Goal: Task Accomplishment & Management: Use online tool/utility

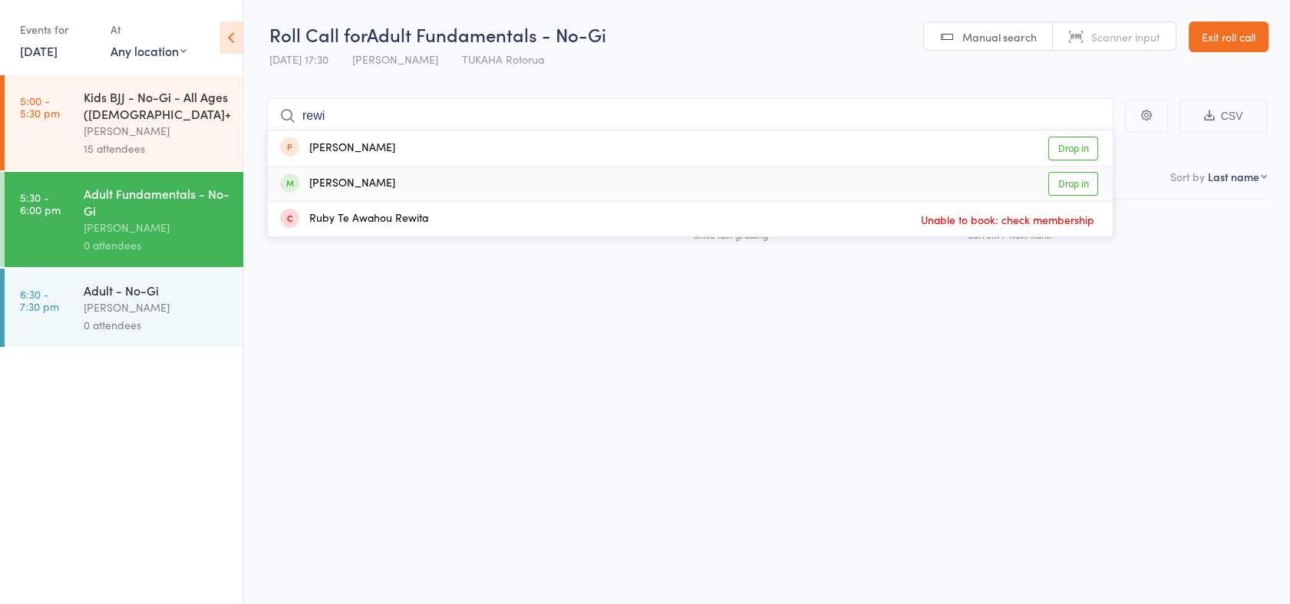
type input "rewi"
click at [1093, 182] on link "Drop in" at bounding box center [1074, 184] width 50 height 24
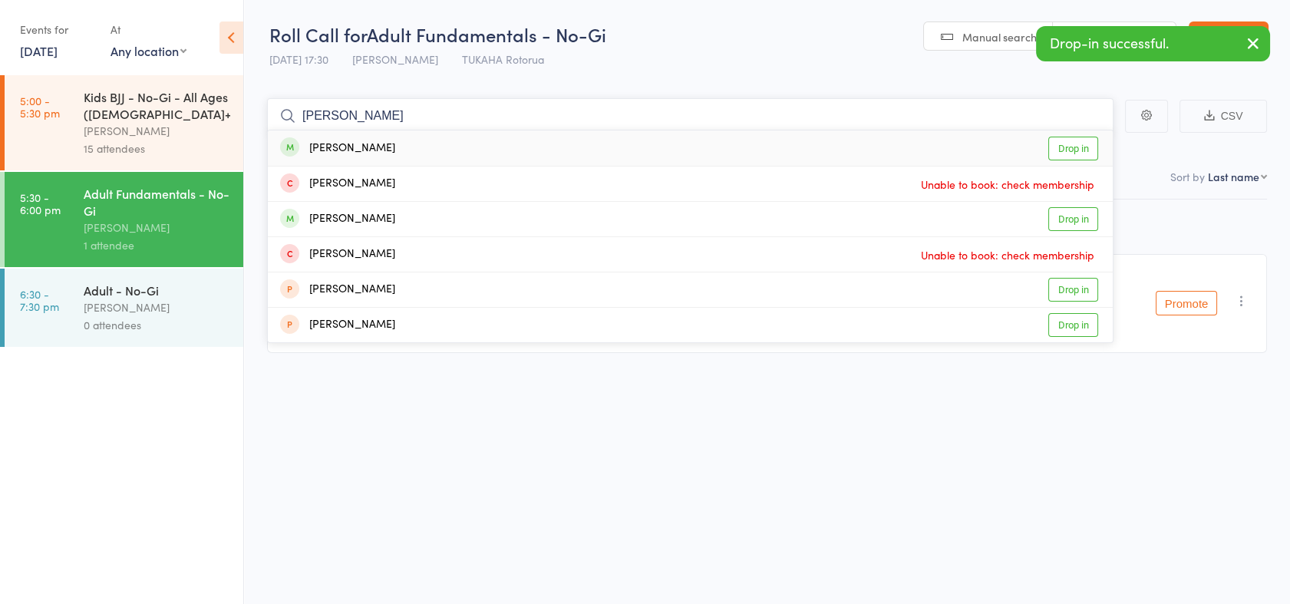
type input "[PERSON_NAME]"
click at [1081, 151] on link "Drop in" at bounding box center [1074, 149] width 50 height 24
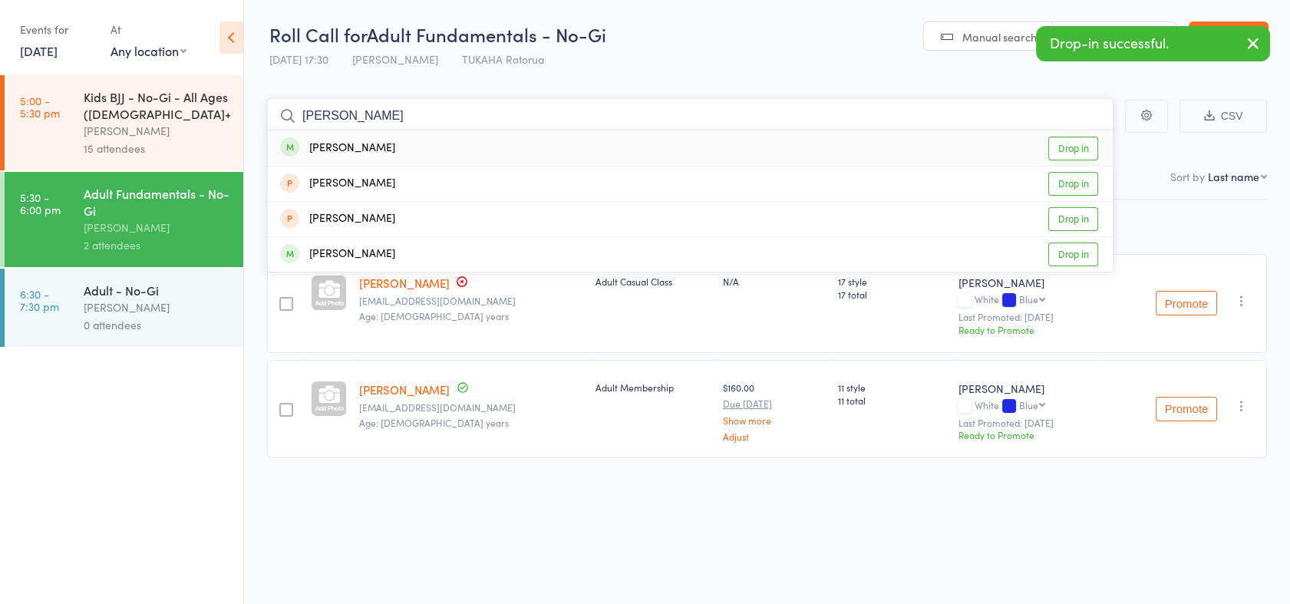
type input "treece"
click at [1075, 144] on link "Drop in" at bounding box center [1074, 149] width 50 height 24
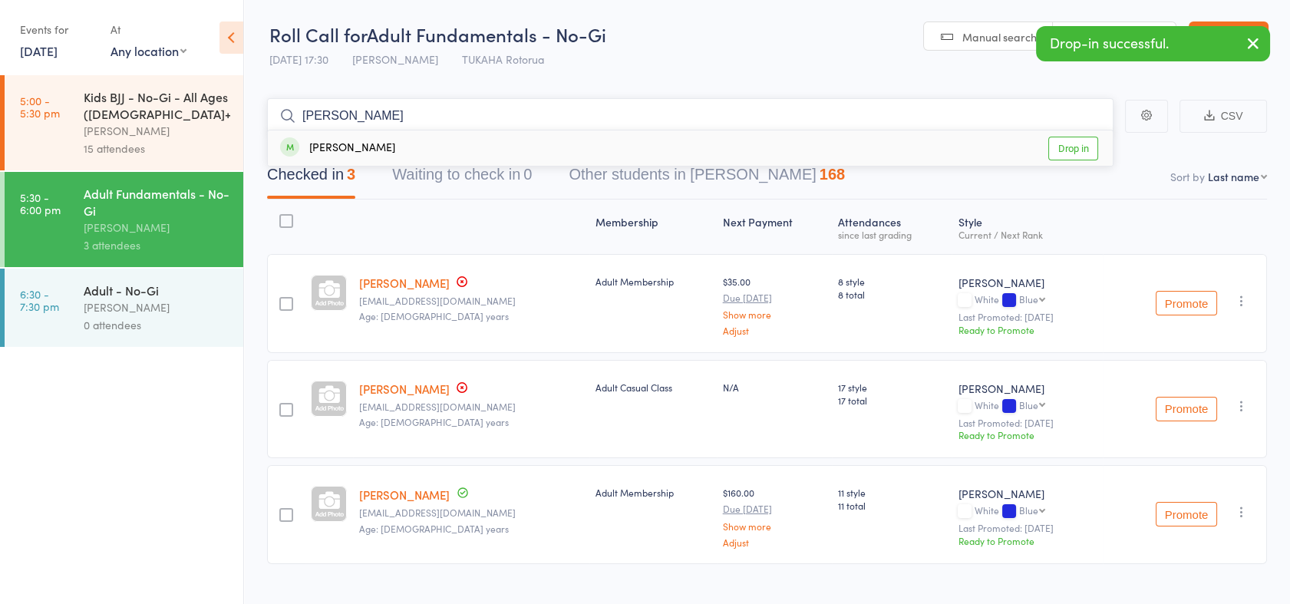
type input "xavier"
click at [1075, 144] on link "Drop in" at bounding box center [1074, 149] width 50 height 24
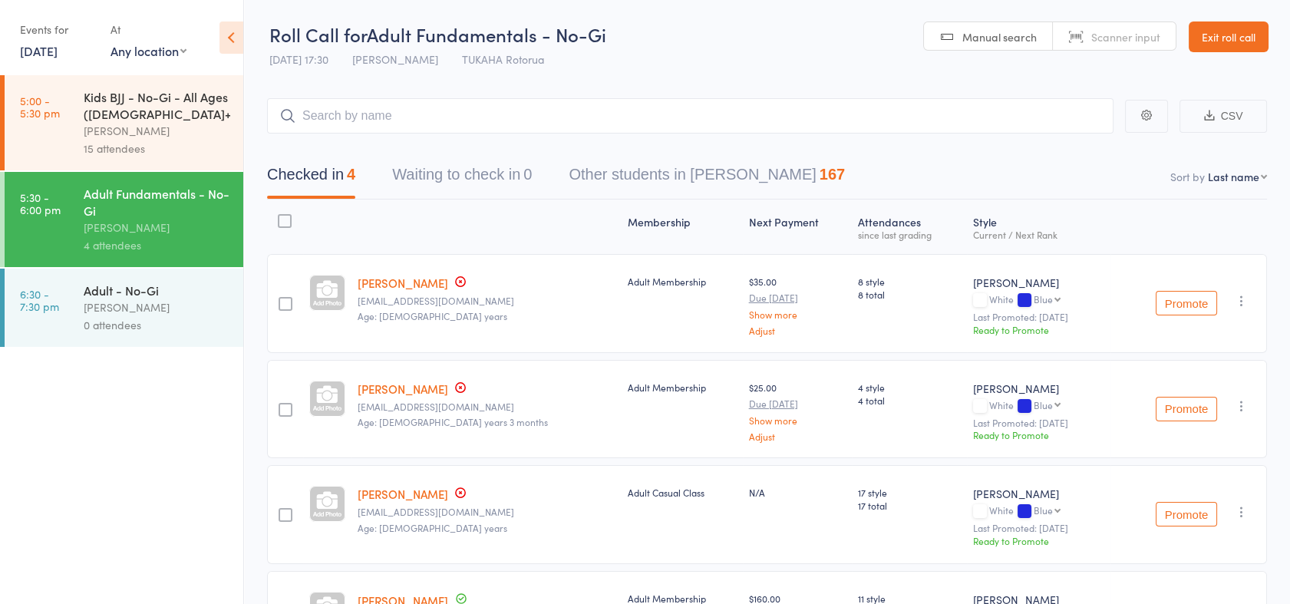
click at [84, 299] on div "[PERSON_NAME]" at bounding box center [157, 308] width 147 height 18
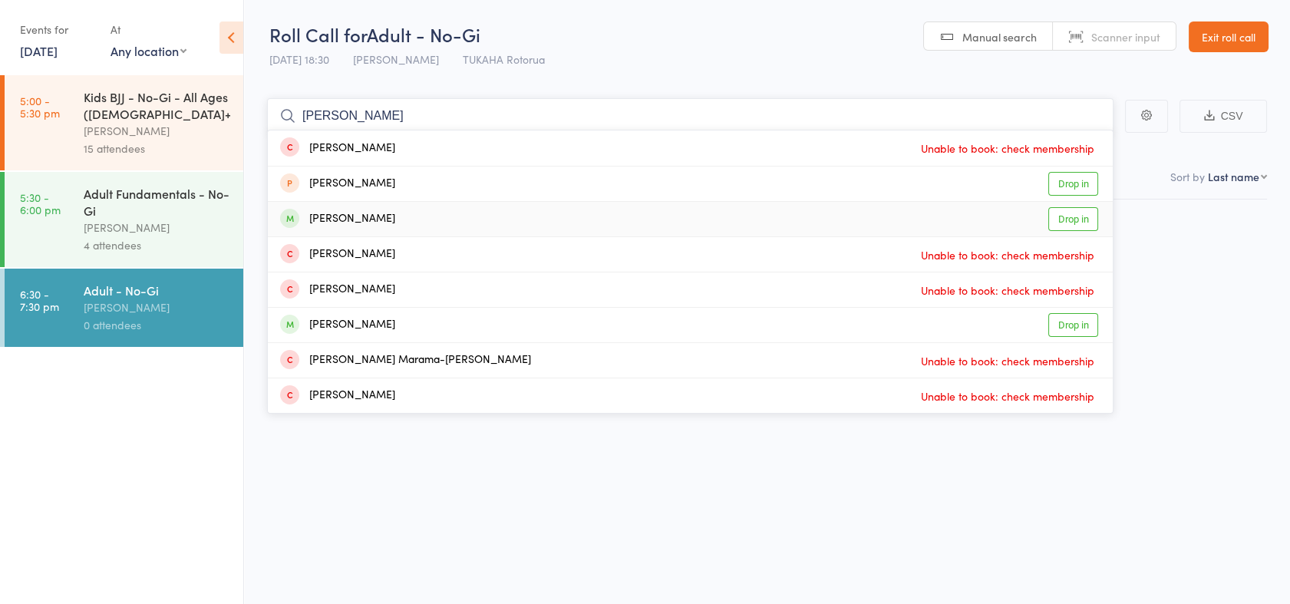
type input "josh"
click at [1093, 212] on link "Drop in" at bounding box center [1074, 219] width 50 height 24
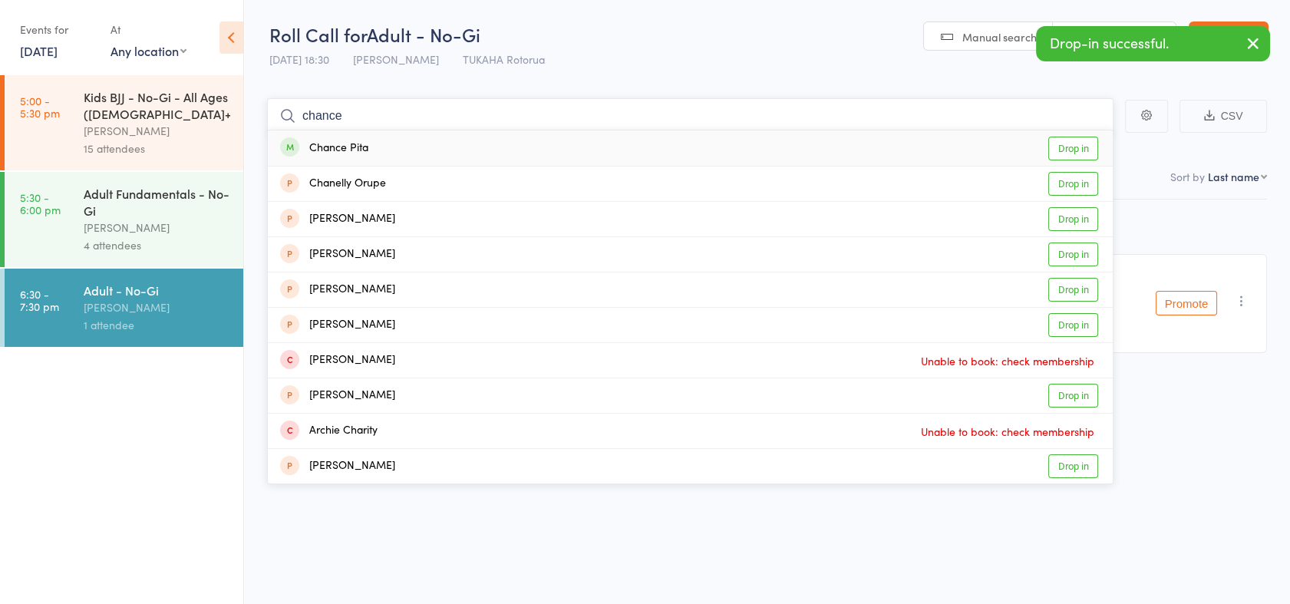
type input "chance"
click at [1075, 151] on link "Drop in" at bounding box center [1074, 149] width 50 height 24
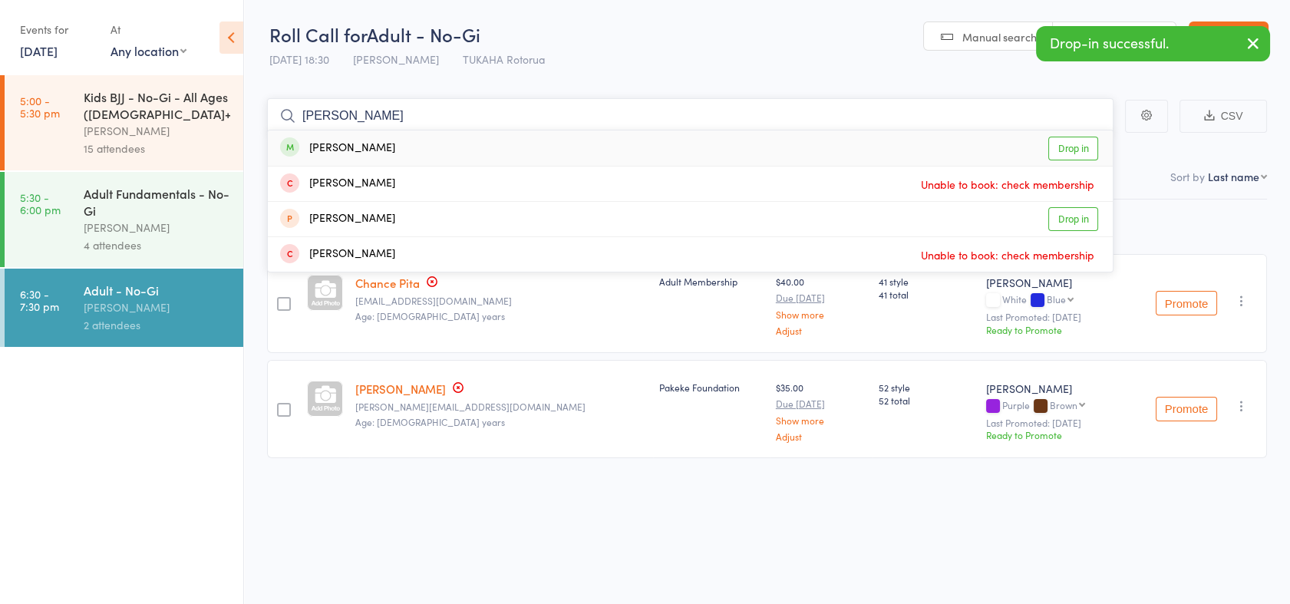
type input "tony"
click at [1075, 151] on link "Drop in" at bounding box center [1074, 149] width 50 height 24
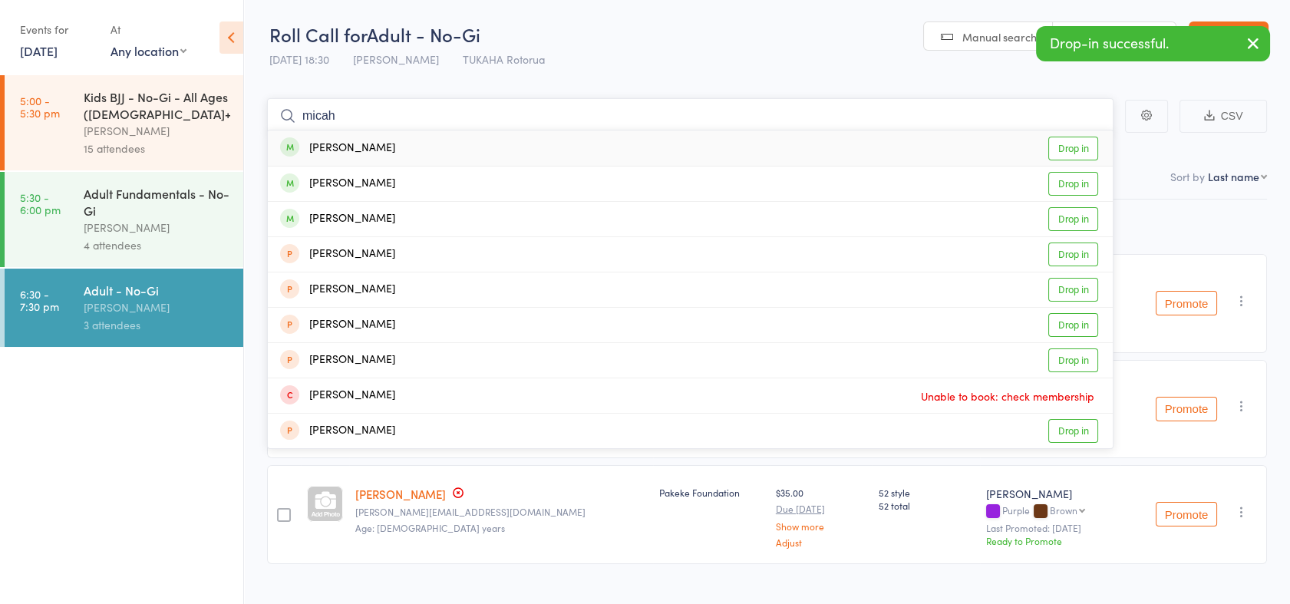
type input "micah"
click at [1075, 151] on link "Drop in" at bounding box center [1074, 149] width 50 height 24
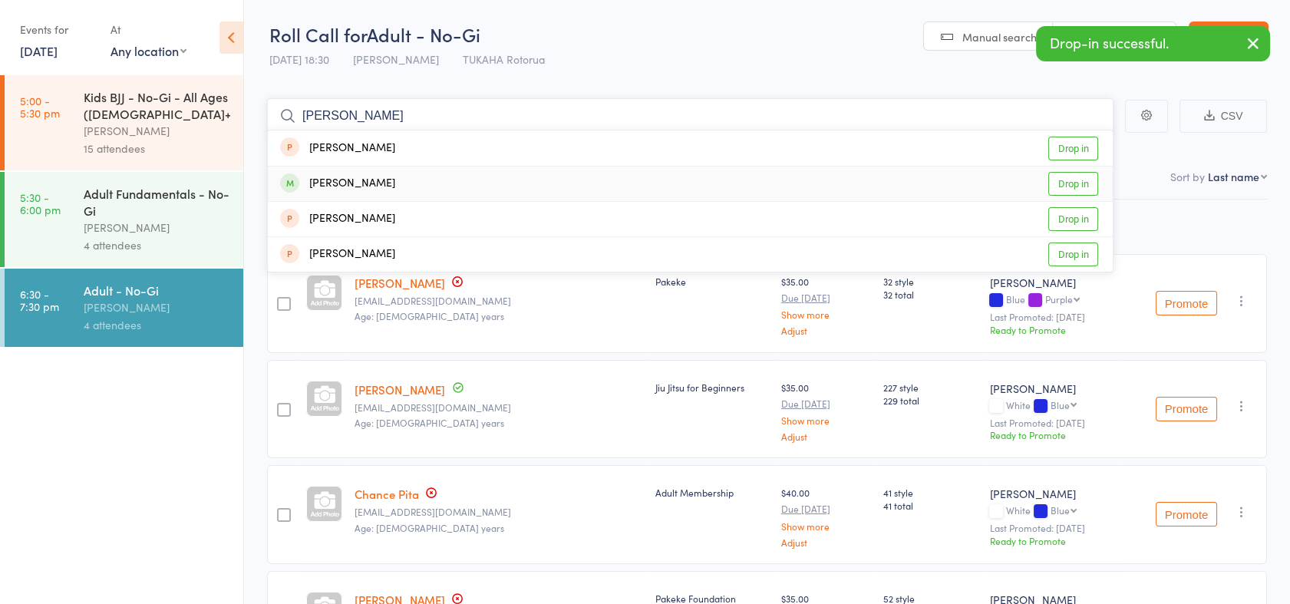
type input "adam"
click at [1078, 180] on link "Drop in" at bounding box center [1074, 184] width 50 height 24
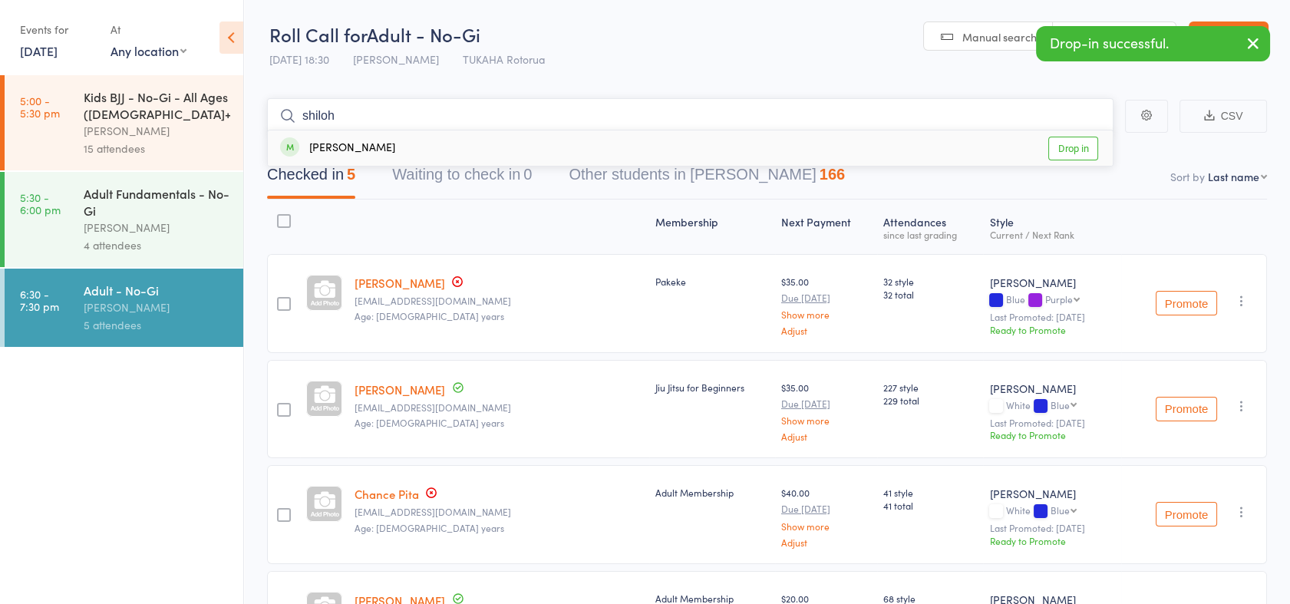
type input "shiloh"
click at [1079, 145] on link "Drop in" at bounding box center [1074, 149] width 50 height 24
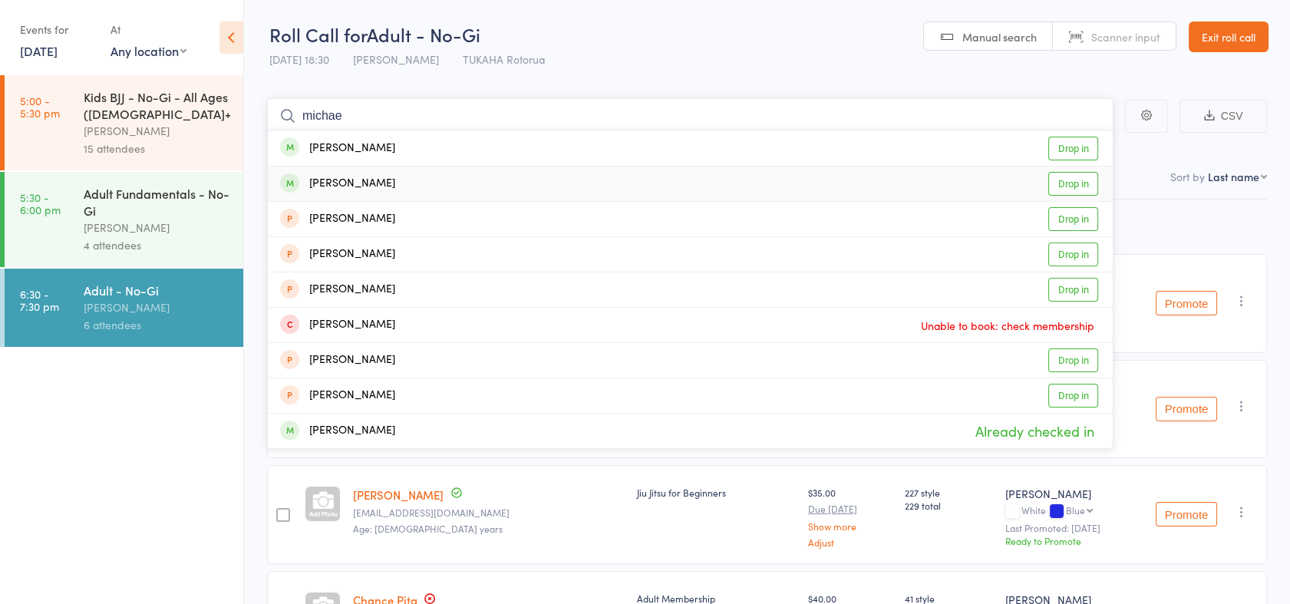
type input "michae"
click at [1082, 178] on link "Drop in" at bounding box center [1074, 184] width 50 height 24
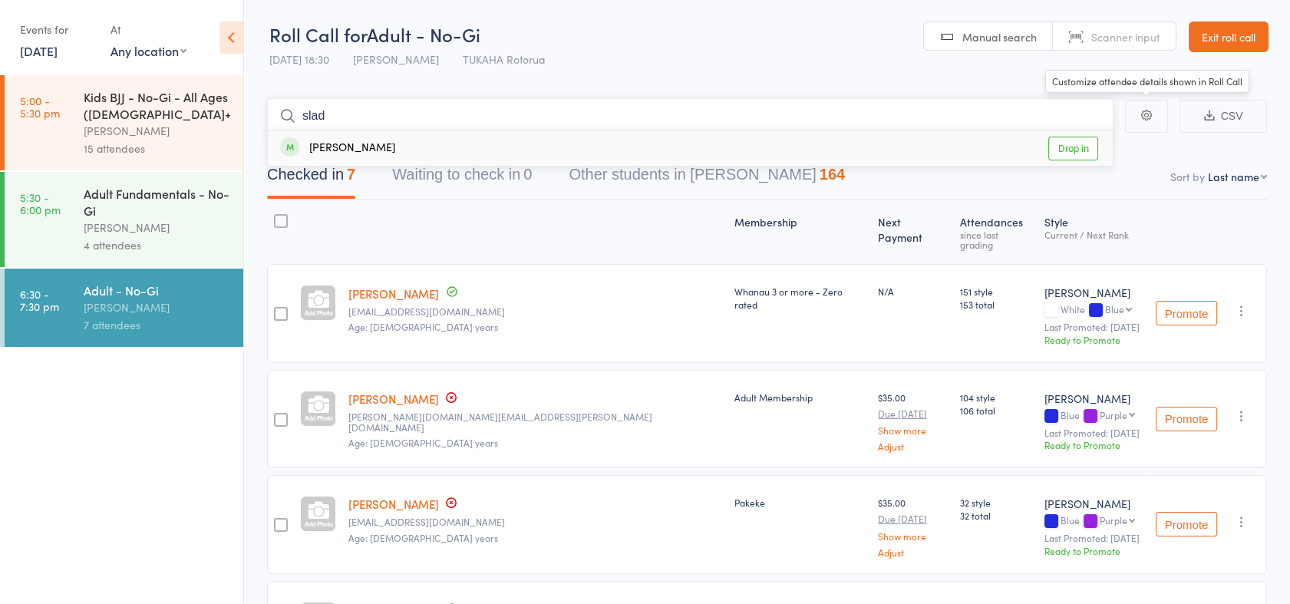
type input "slad"
click at [1070, 149] on link "Drop in" at bounding box center [1074, 149] width 50 height 24
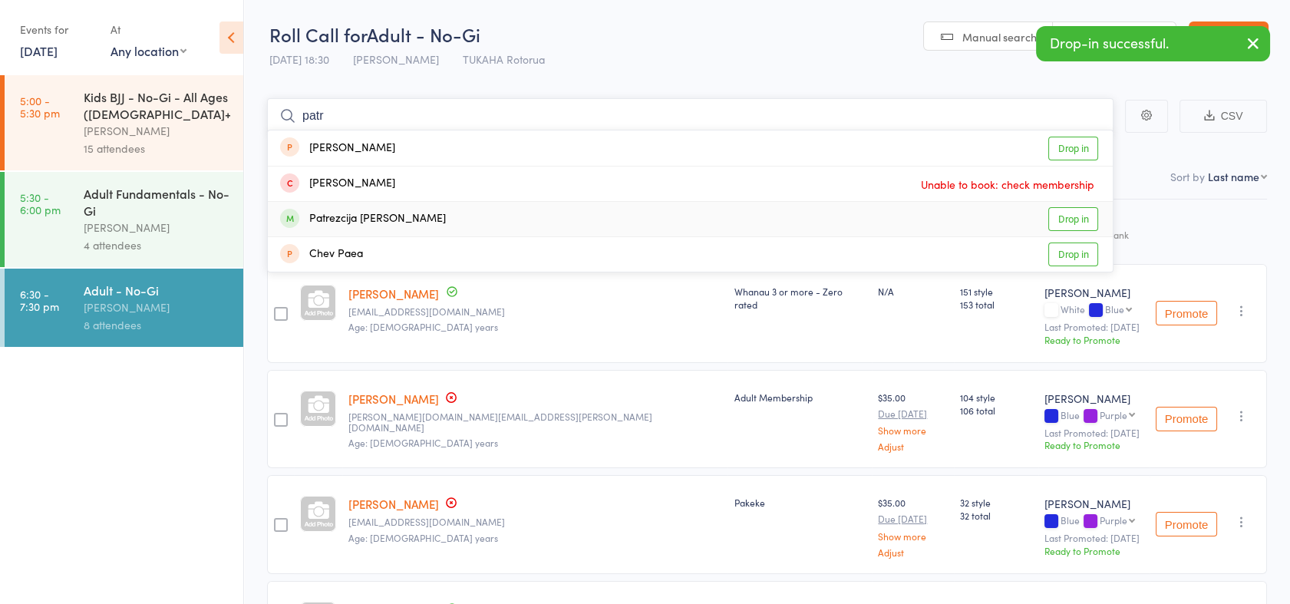
type input "patr"
click at [1070, 224] on link "Drop in" at bounding box center [1074, 219] width 50 height 24
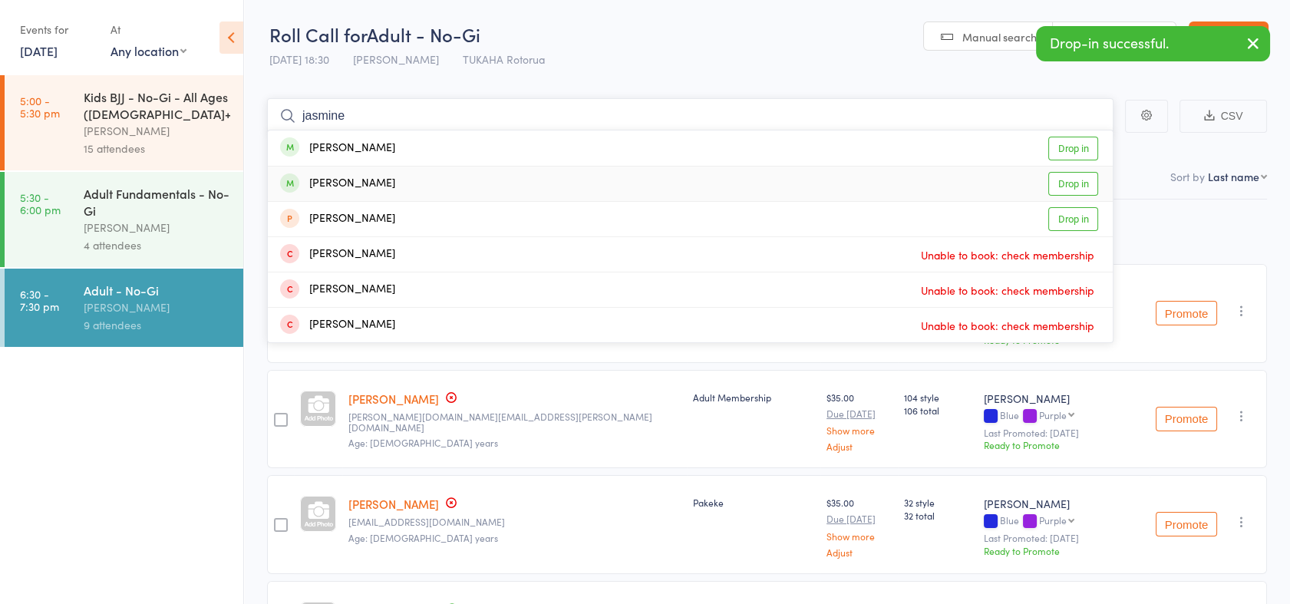
type input "jasmine"
click at [1062, 182] on link "Drop in" at bounding box center [1074, 184] width 50 height 24
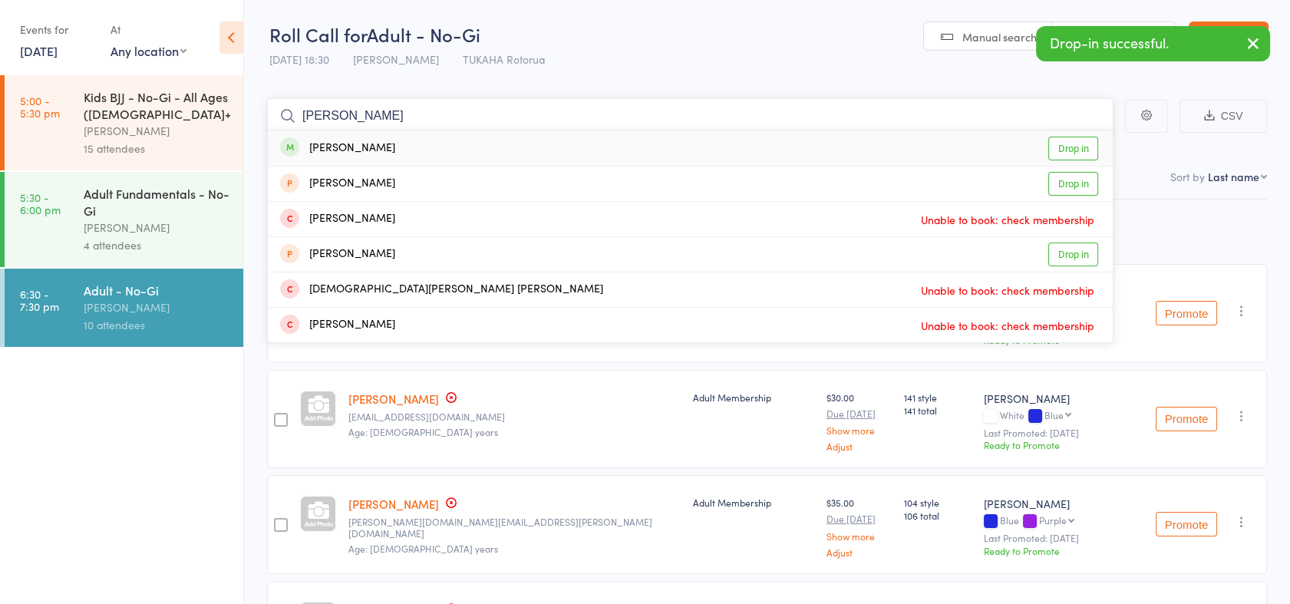
type input "john"
click at [1076, 154] on link "Drop in" at bounding box center [1074, 149] width 50 height 24
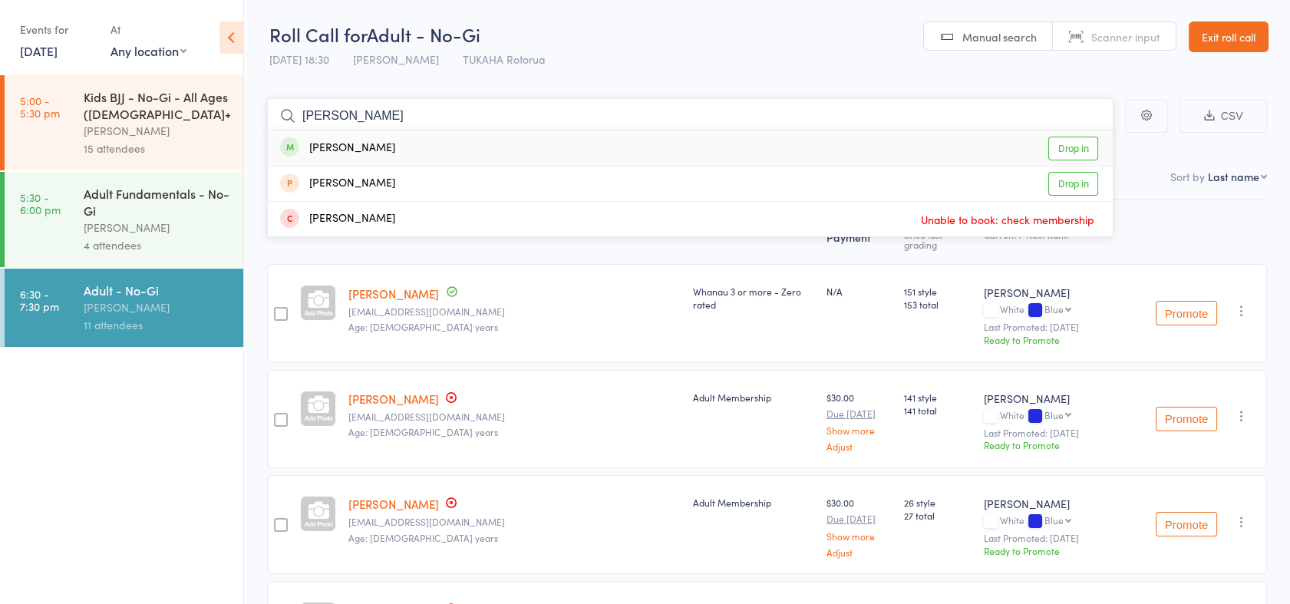
type input "david"
click at [1073, 154] on link "Drop in" at bounding box center [1074, 149] width 50 height 24
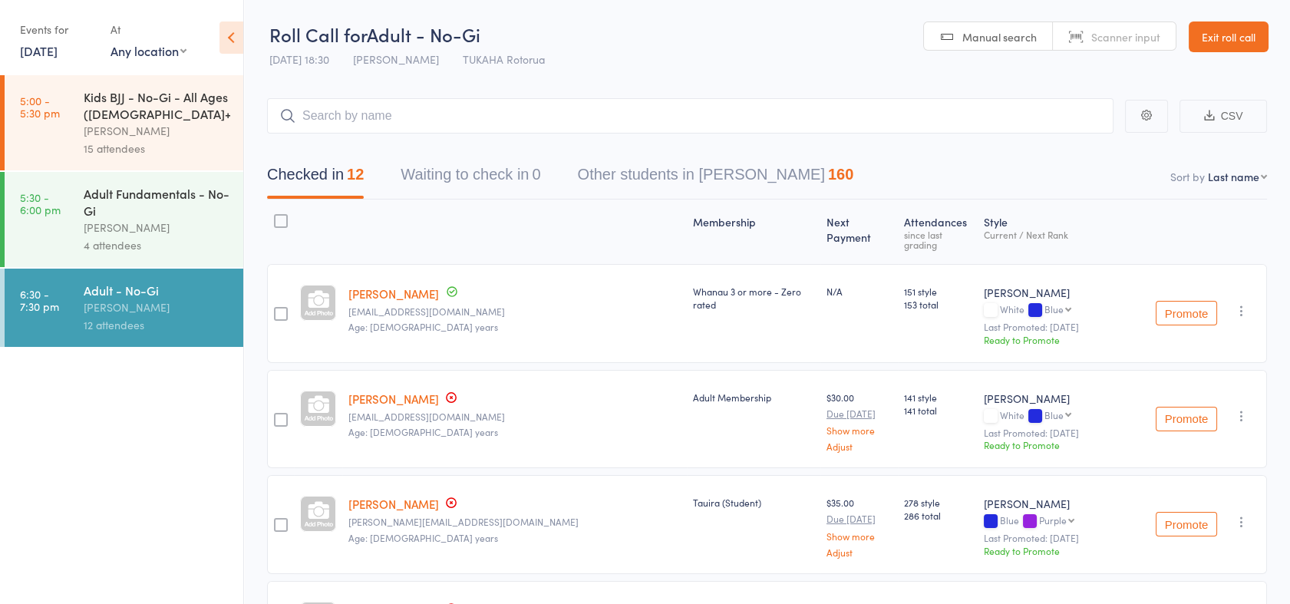
click at [2, 208] on div at bounding box center [2, 219] width 5 height 95
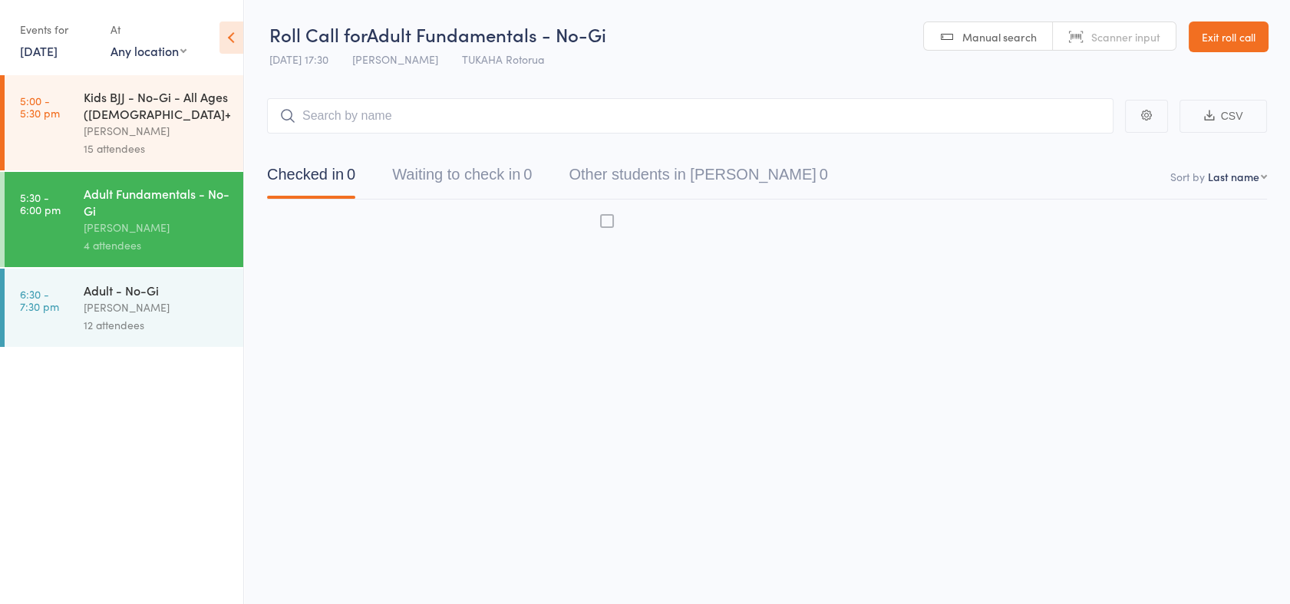
click at [30, 233] on link "5:30 - 6:00 pm Adult Fundamentals - No-Gi Anaru Grant 4 attendees" at bounding box center [124, 219] width 239 height 95
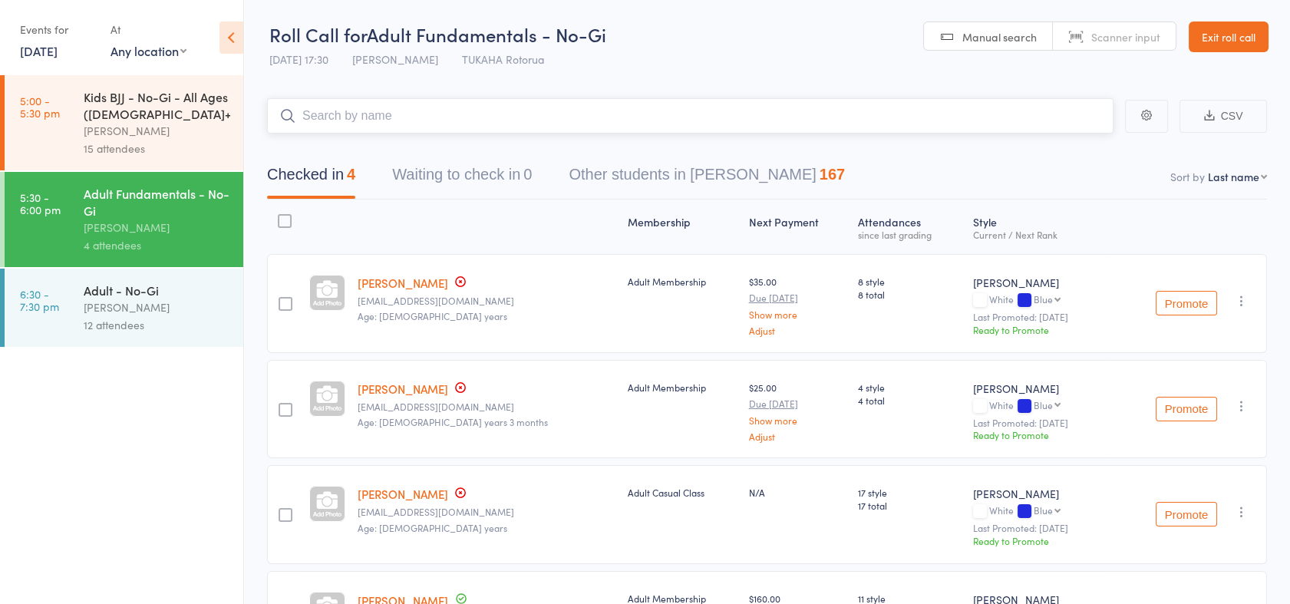
click at [441, 122] on input "search" at bounding box center [690, 115] width 847 height 35
type input "baile"
click at [1074, 144] on link "Drop in" at bounding box center [1074, 149] width 50 height 24
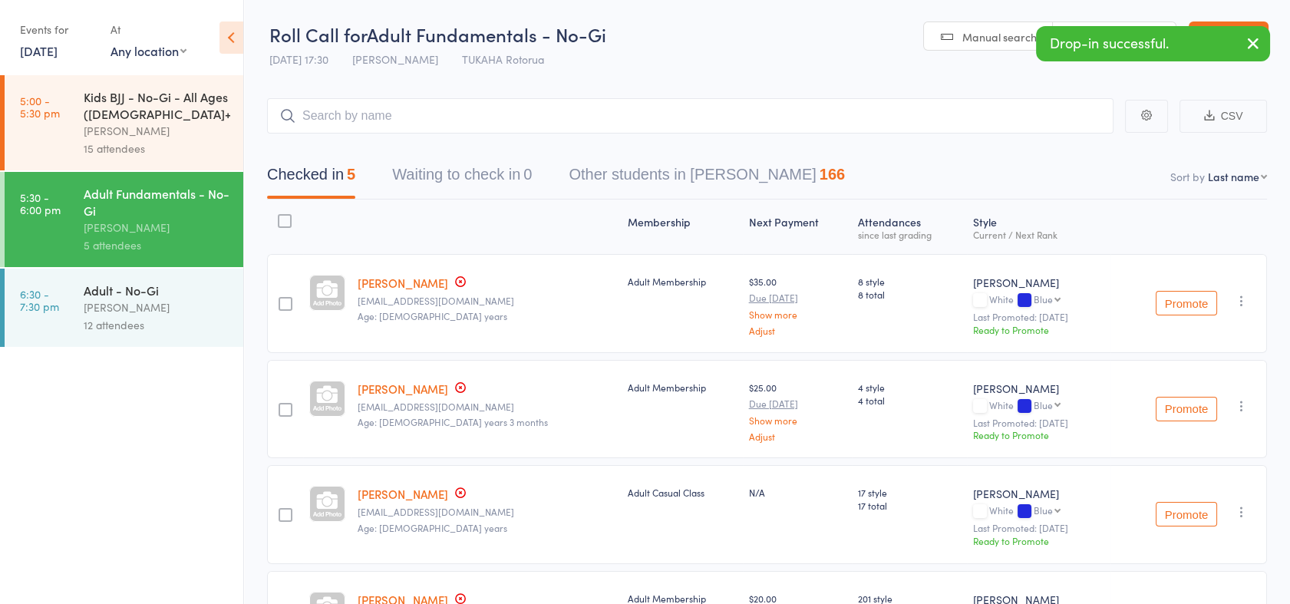
click at [170, 304] on div "[PERSON_NAME]" at bounding box center [157, 308] width 147 height 18
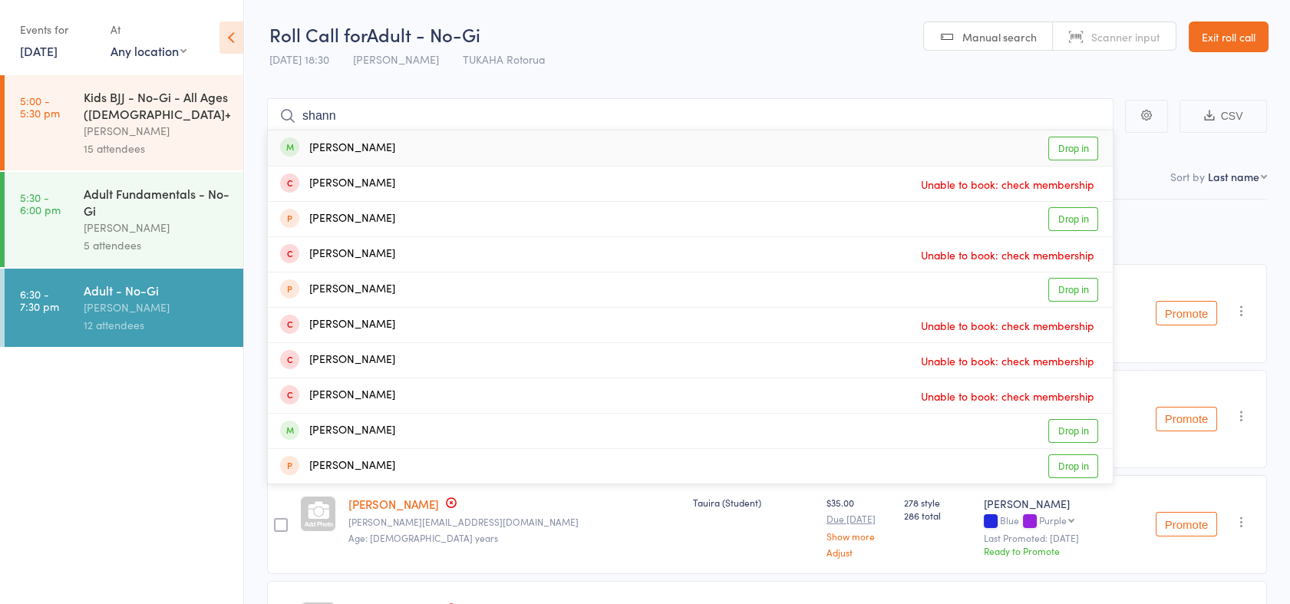
type input "shann"
click at [1059, 149] on link "Drop in" at bounding box center [1074, 149] width 50 height 24
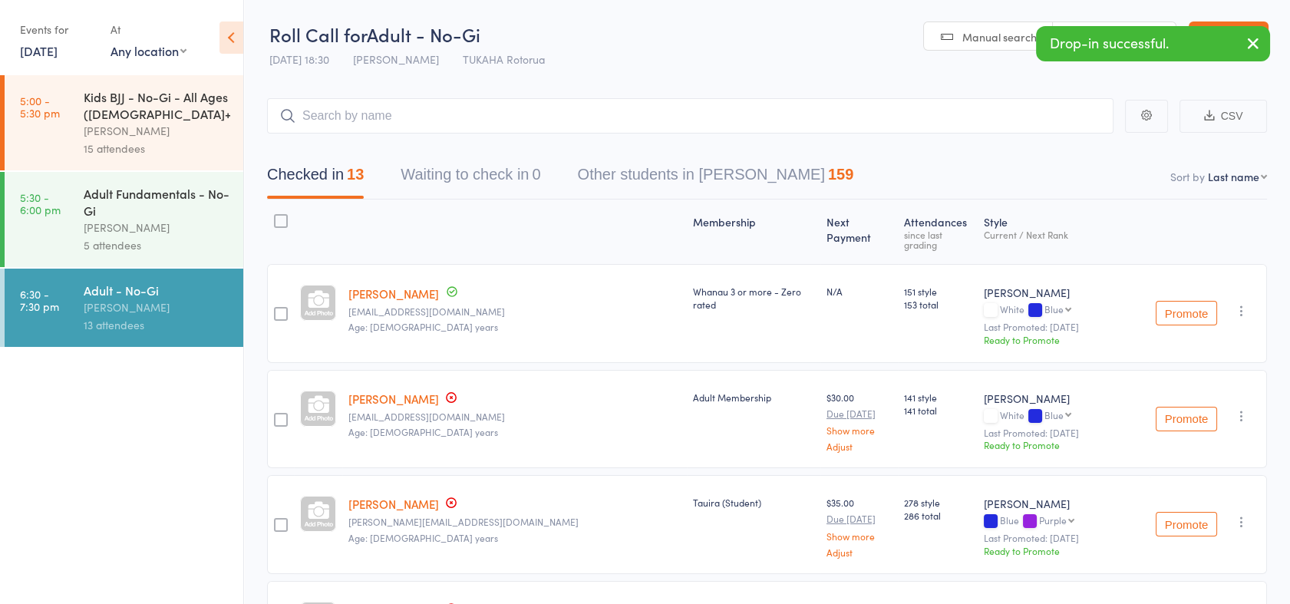
click at [1254, 45] on icon "button" at bounding box center [1253, 43] width 18 height 19
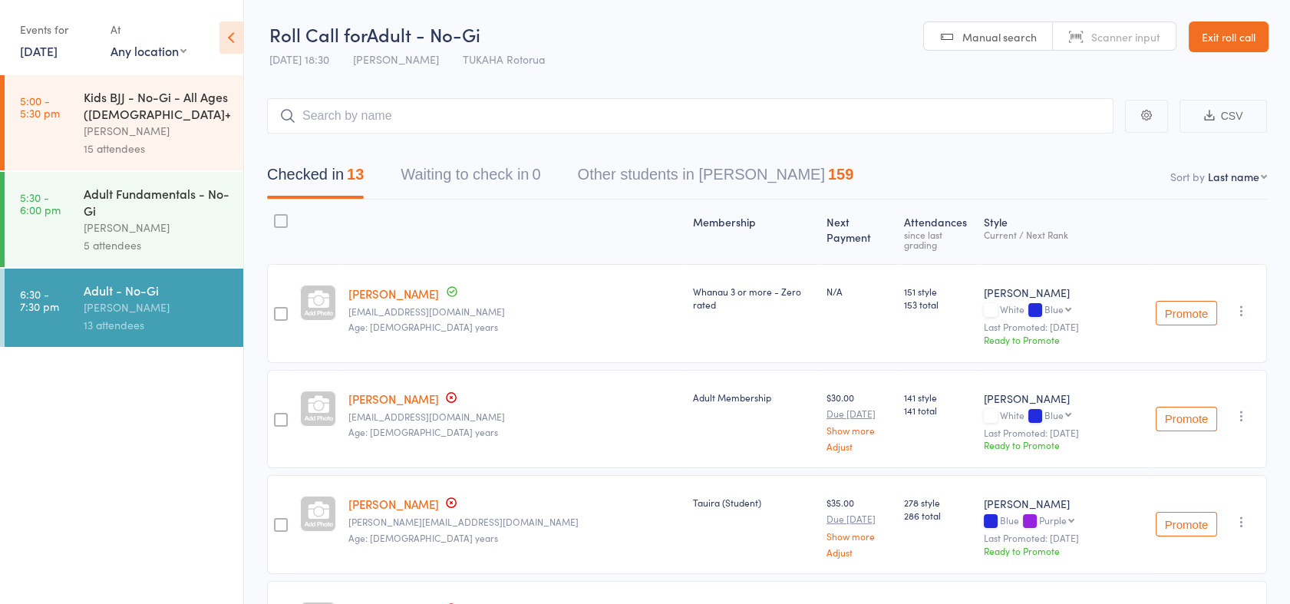
click at [1254, 45] on link "Exit roll call" at bounding box center [1229, 36] width 80 height 31
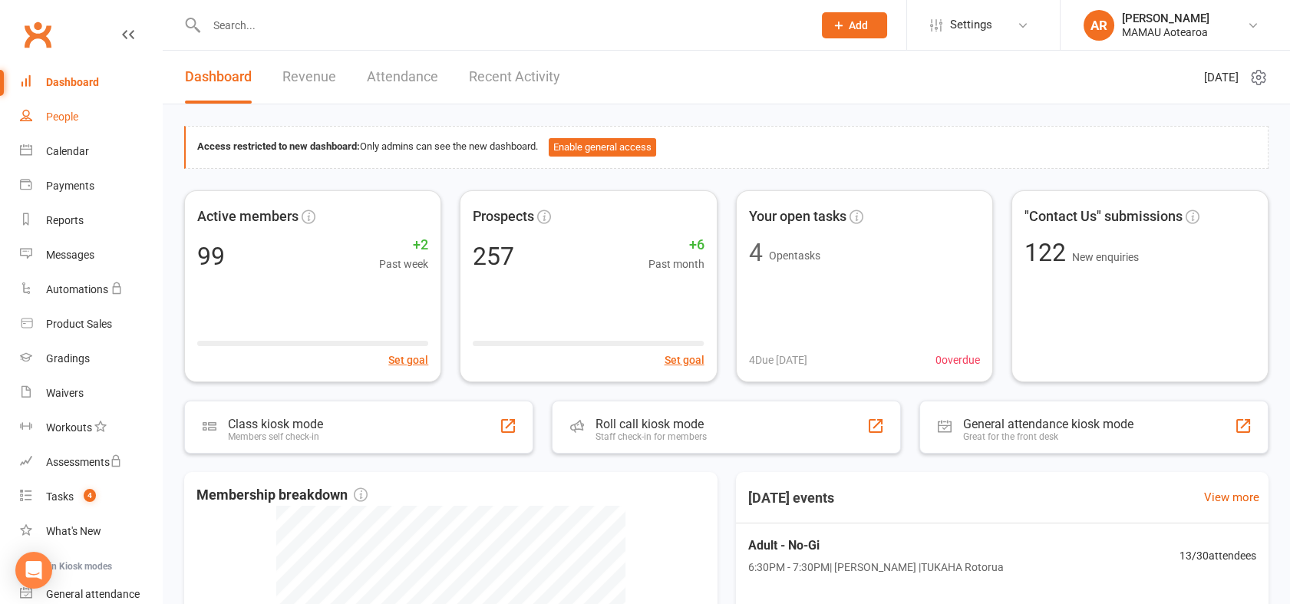
click at [81, 110] on link "People" at bounding box center [91, 117] width 142 height 35
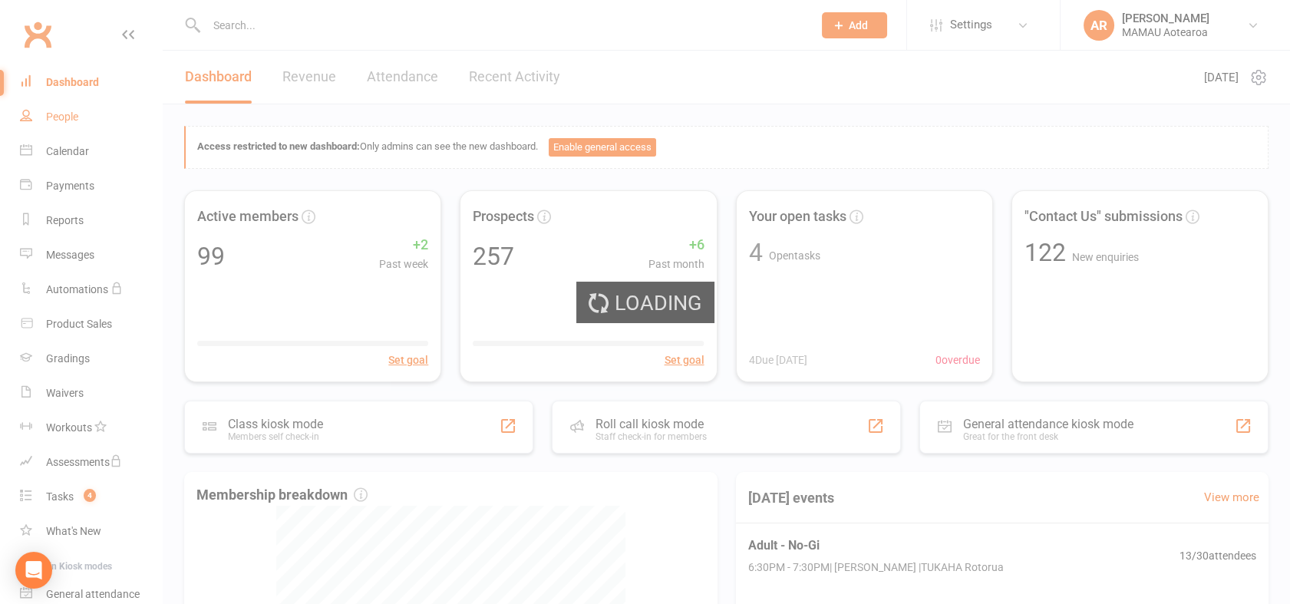
select select "100"
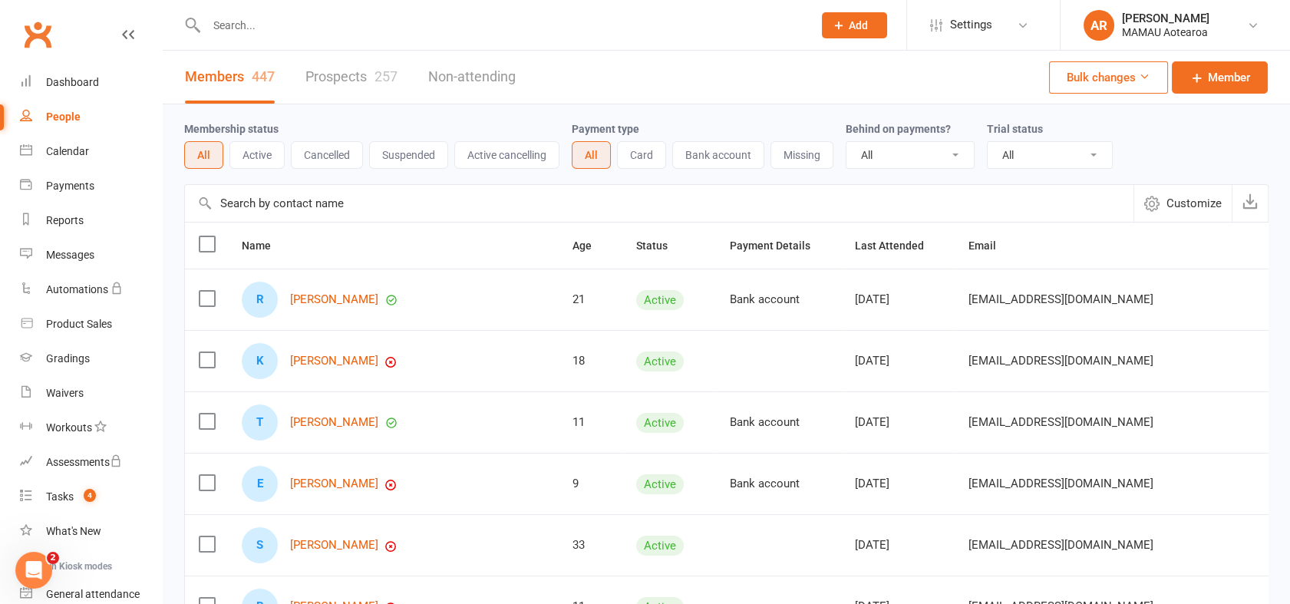
click at [243, 153] on button "Active" at bounding box center [257, 155] width 55 height 28
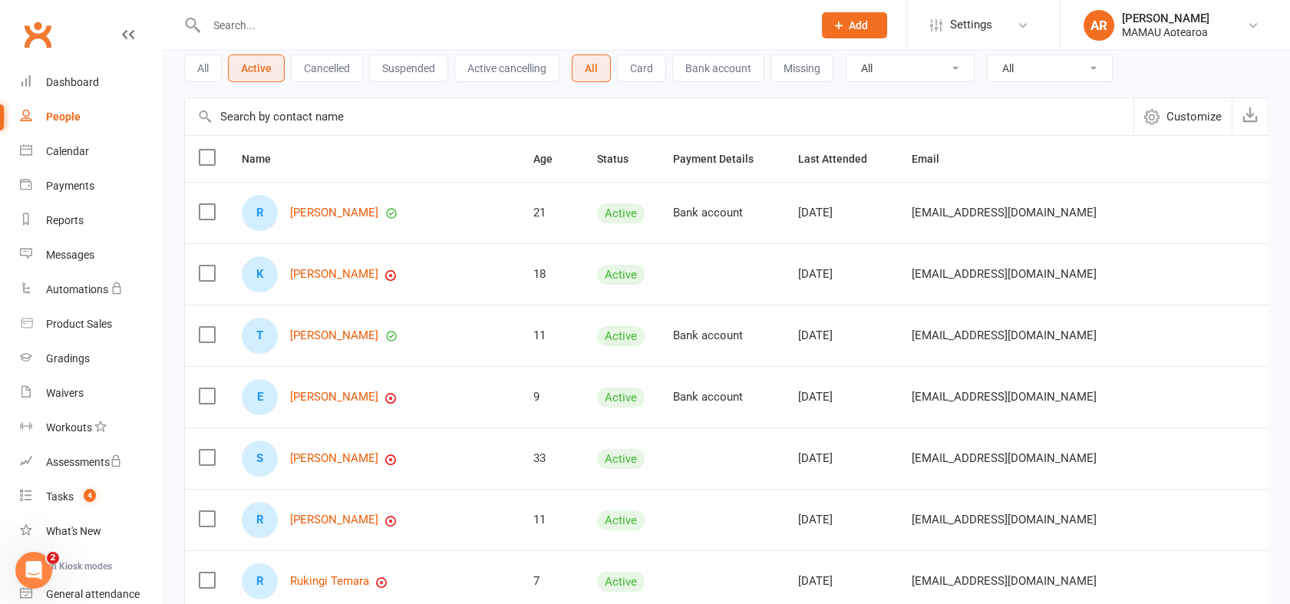
scroll to position [86, 0]
click at [90, 146] on link "Calendar" at bounding box center [91, 151] width 142 height 35
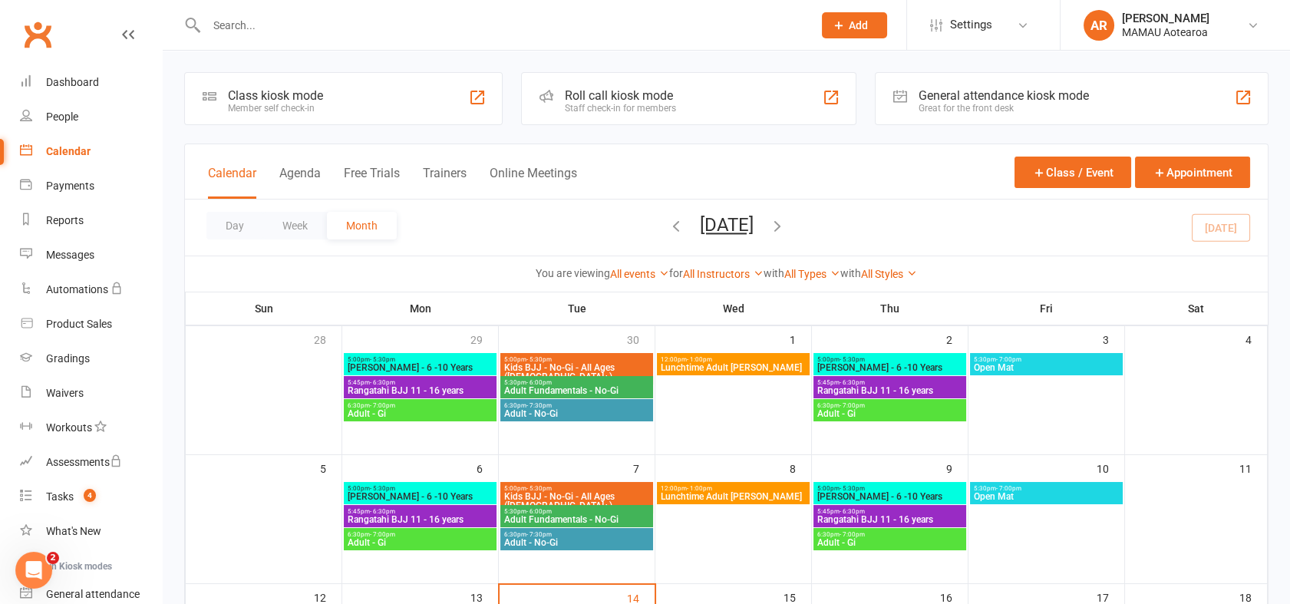
click at [697, 104] on div "Roll call kiosk mode Staff check-in for members" at bounding box center [688, 98] width 335 height 53
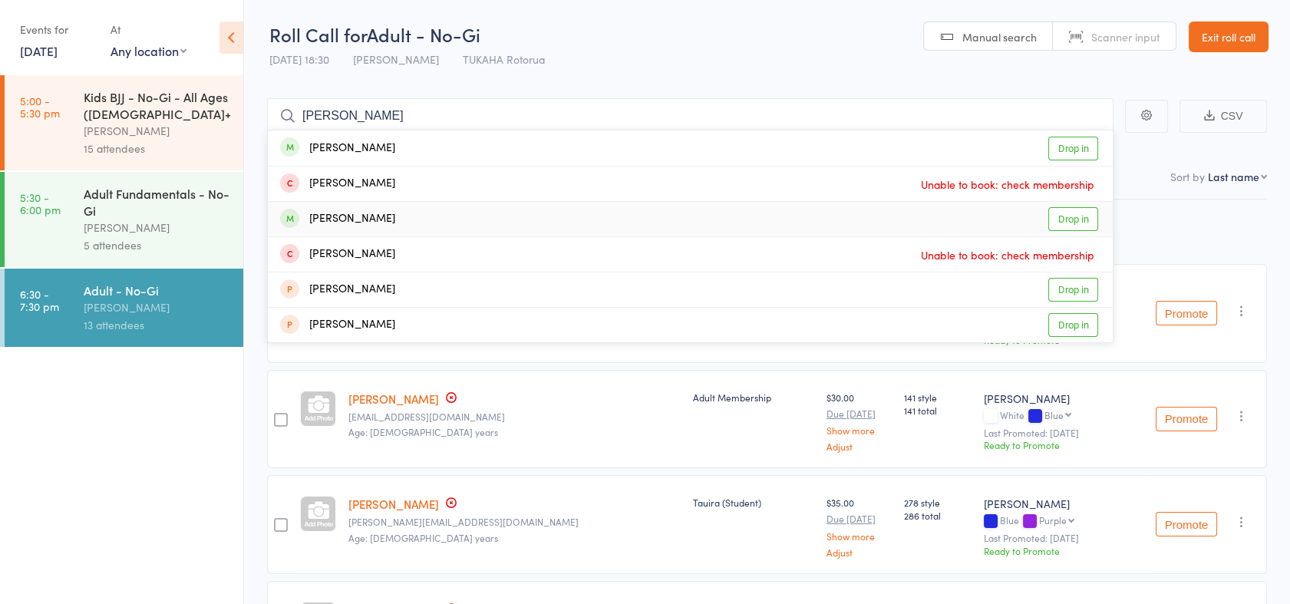
type input "[PERSON_NAME]"
click at [1064, 216] on link "Drop in" at bounding box center [1074, 219] width 50 height 24
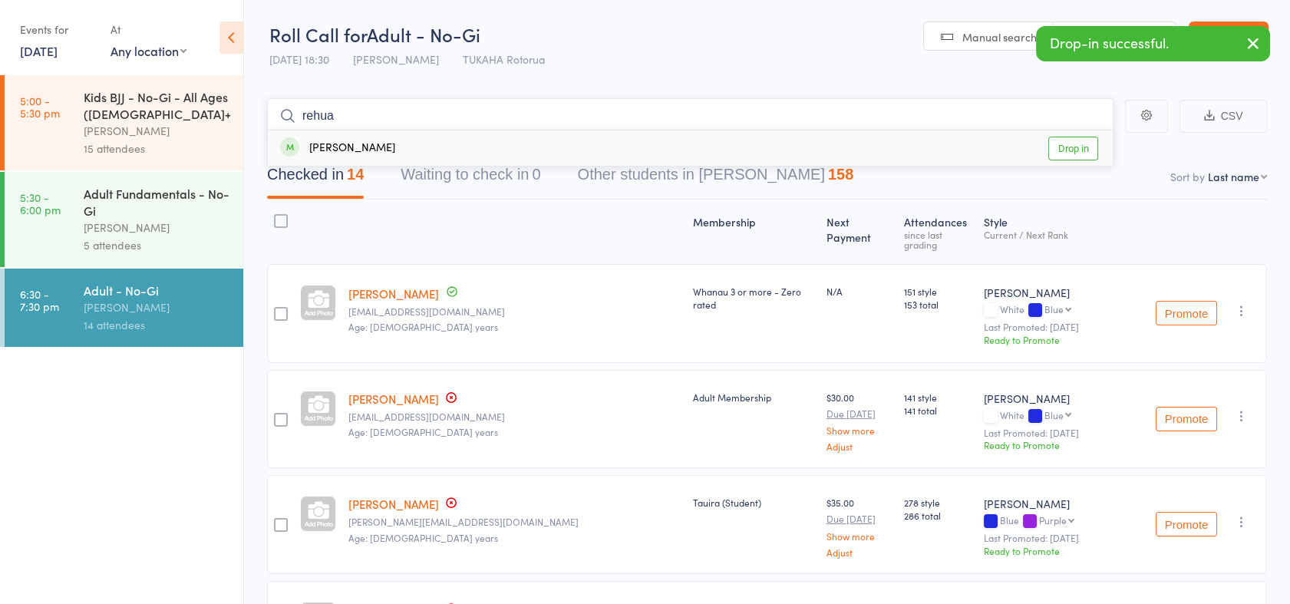
type input "rehua"
click at [1078, 147] on link "Drop in" at bounding box center [1074, 149] width 50 height 24
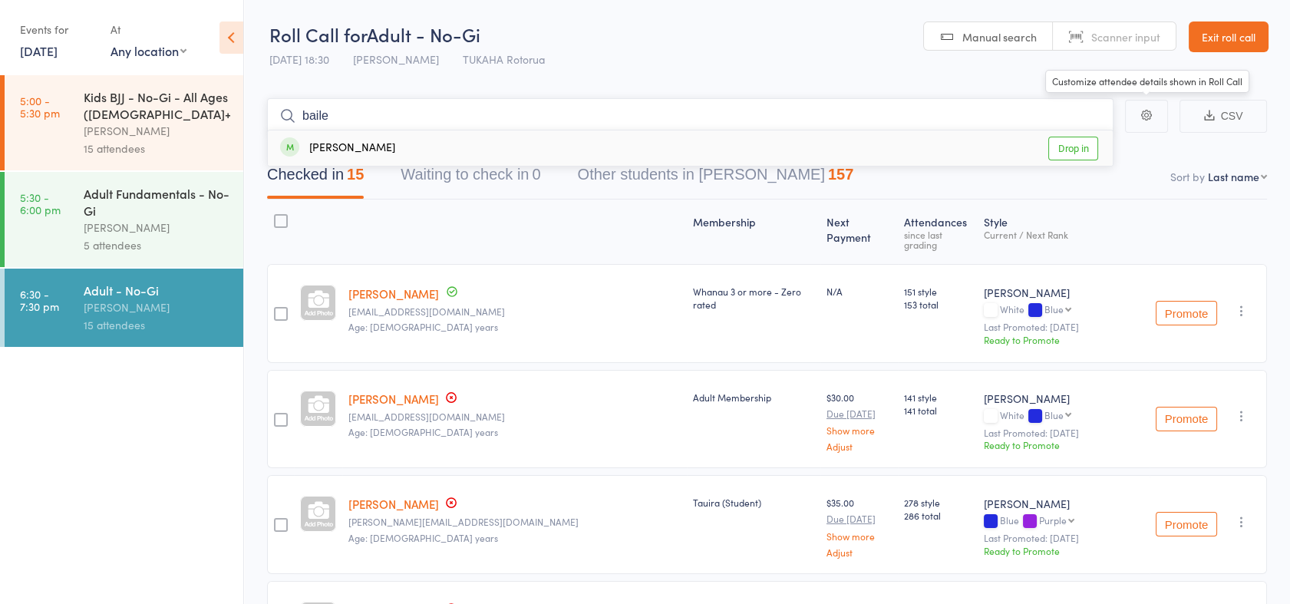
type input "baile"
click at [1083, 151] on link "Drop in" at bounding box center [1074, 149] width 50 height 24
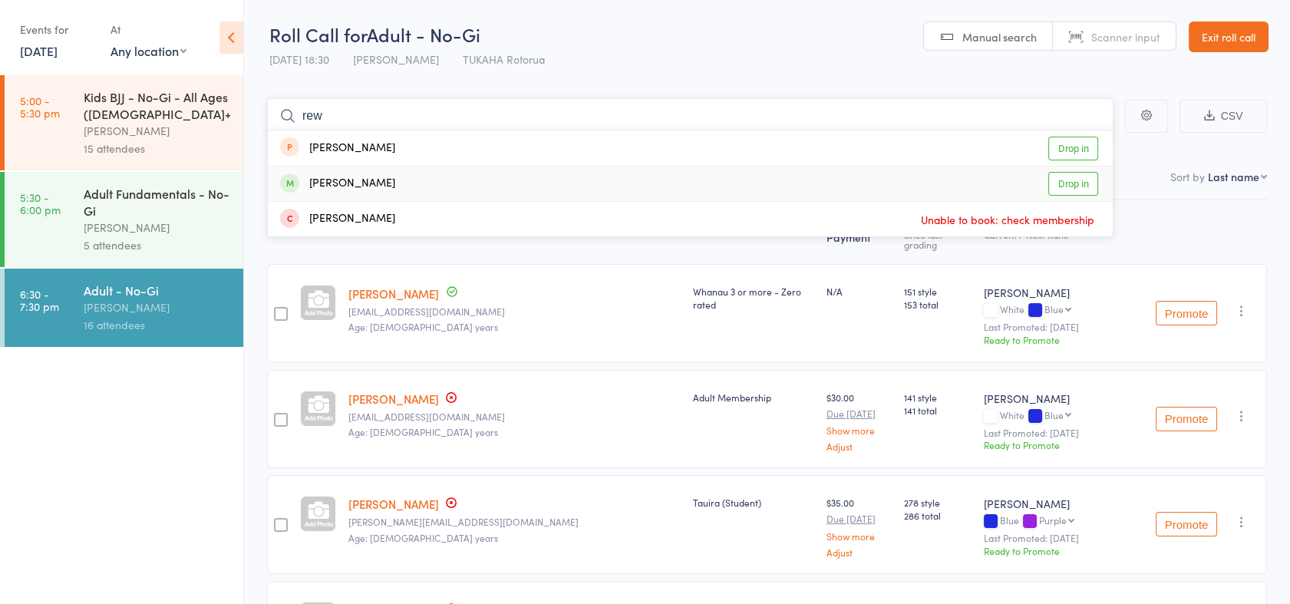
type input "rew"
click at [1076, 180] on link "Drop in" at bounding box center [1074, 184] width 50 height 24
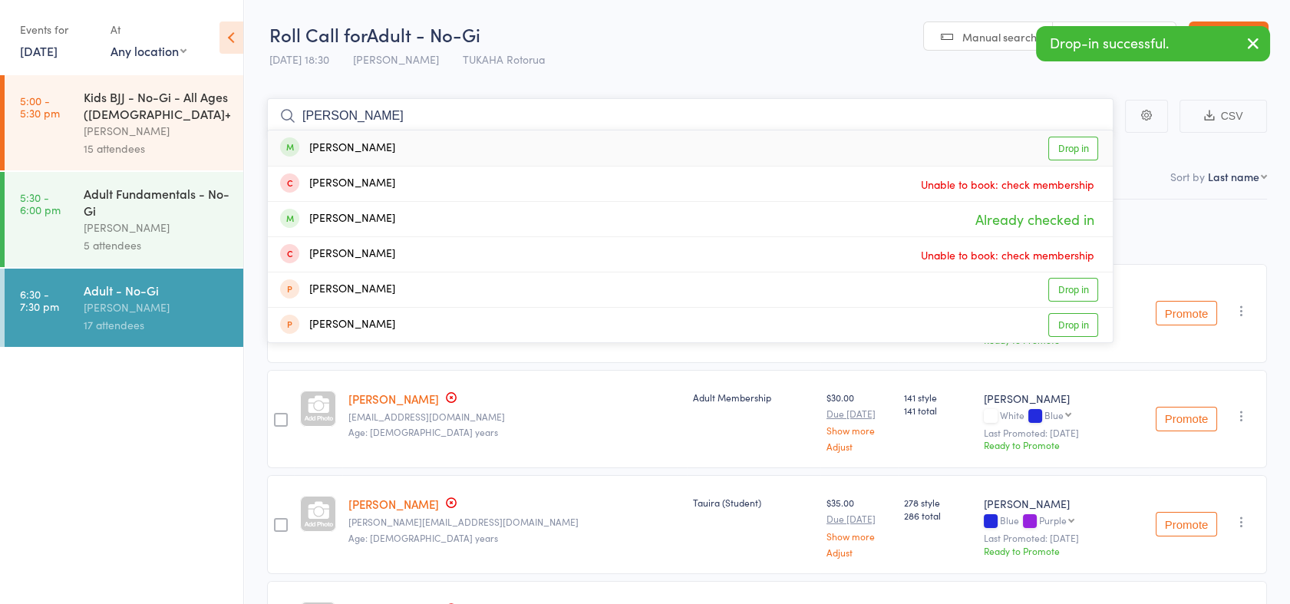
type input "[PERSON_NAME]"
click at [1075, 152] on link "Drop in" at bounding box center [1074, 149] width 50 height 24
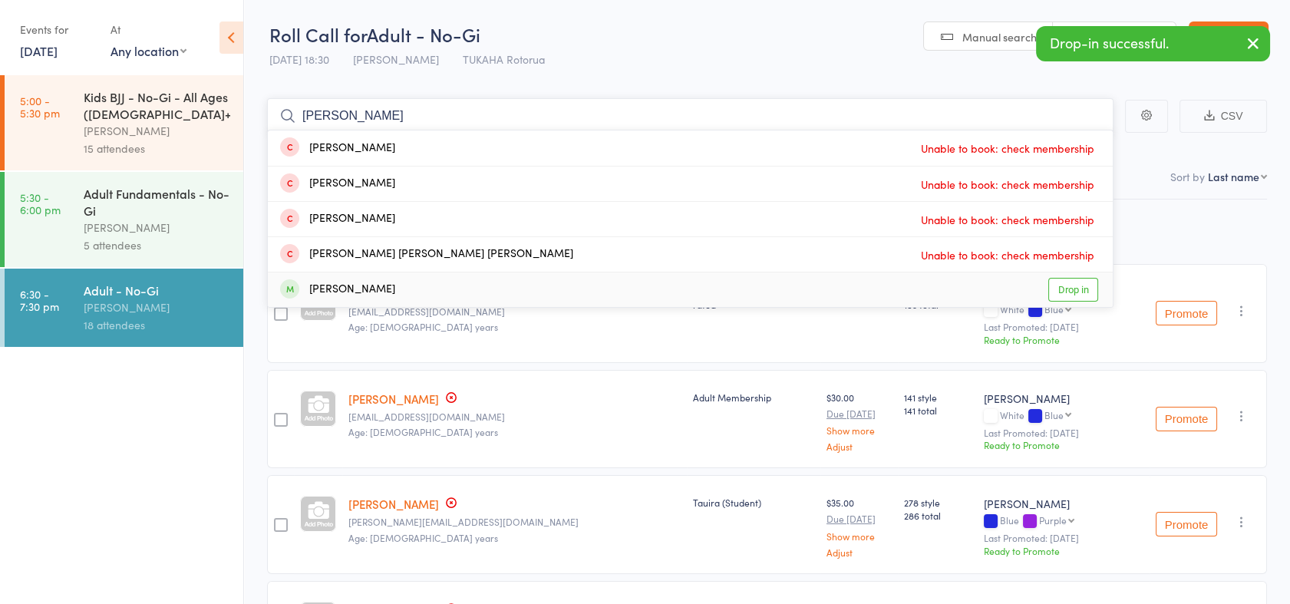
type input "[PERSON_NAME]"
click at [1064, 290] on link "Drop in" at bounding box center [1074, 290] width 50 height 24
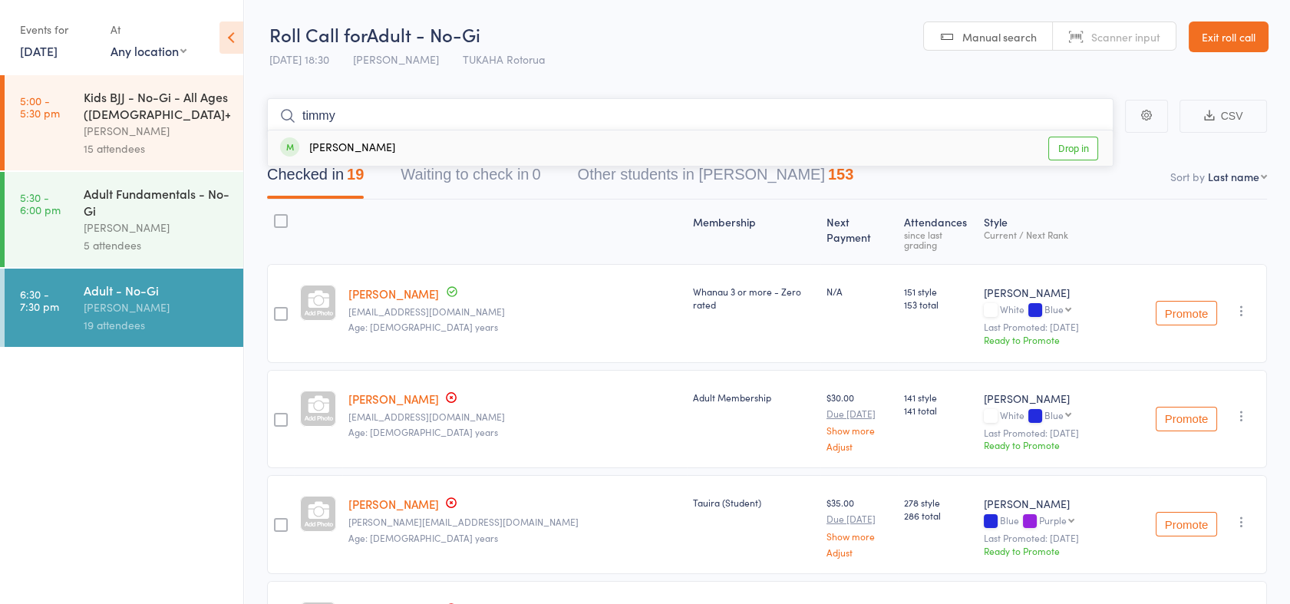
type input "timmy"
click at [1070, 152] on link "Drop in" at bounding box center [1074, 149] width 50 height 24
